Goal: Information Seeking & Learning: Learn about a topic

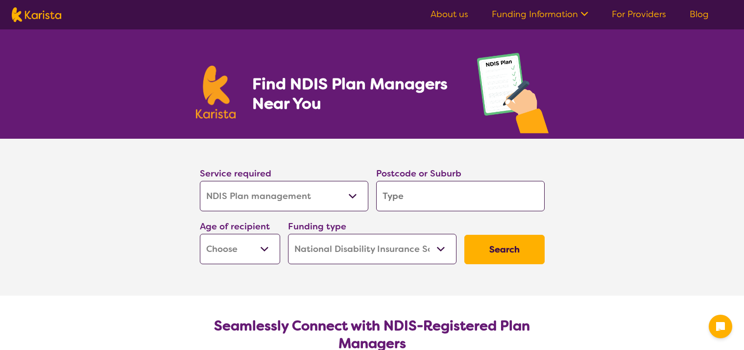
select select "NDIS Plan management"
select select "NDIS"
select select "NDIS Plan management"
select select "NDIS"
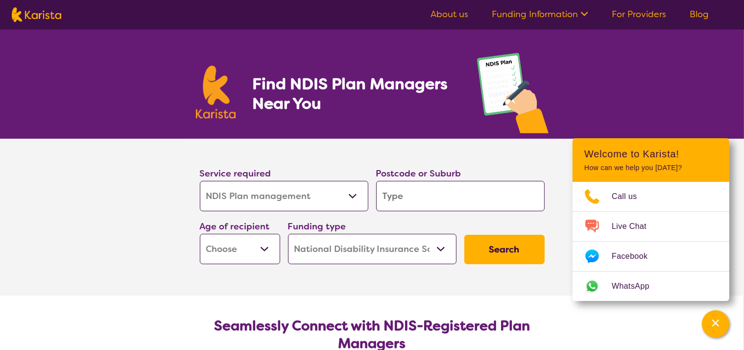
click at [351, 192] on select "Allied Health Assistant Assessment (ADHD or Autism) Behaviour support Counselli…" at bounding box center [284, 196] width 168 height 30
select select
click at [200, 181] on select "Allied Health Assistant Assessment (ADHD or Autism) Behaviour support Counselli…" at bounding box center [284, 196] width 168 height 30
select select
click at [446, 19] on link "About us" at bounding box center [449, 14] width 38 height 12
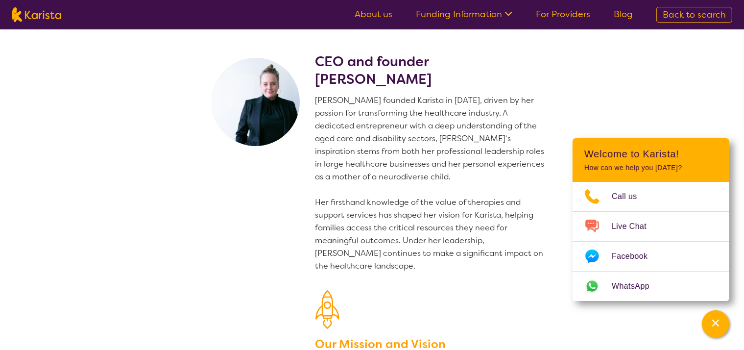
click at [32, 14] on img at bounding box center [36, 14] width 49 height 15
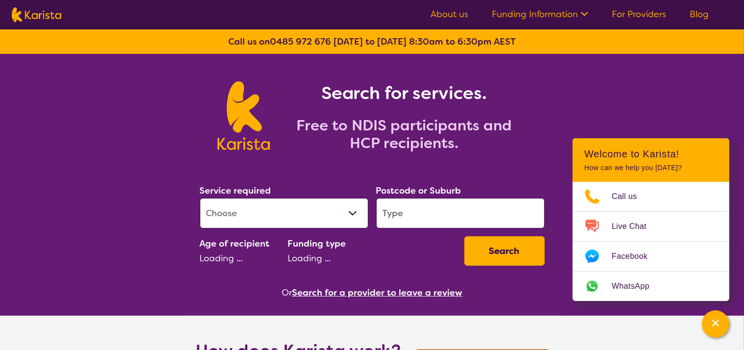
select select "NDIS"
